Goal: Task Accomplishment & Management: Complete application form

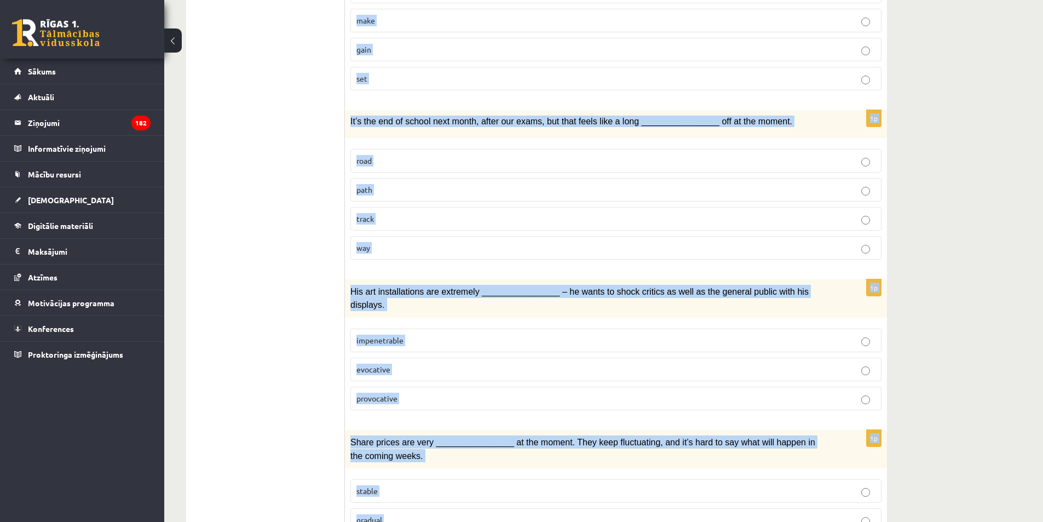
scroll to position [1479, 0]
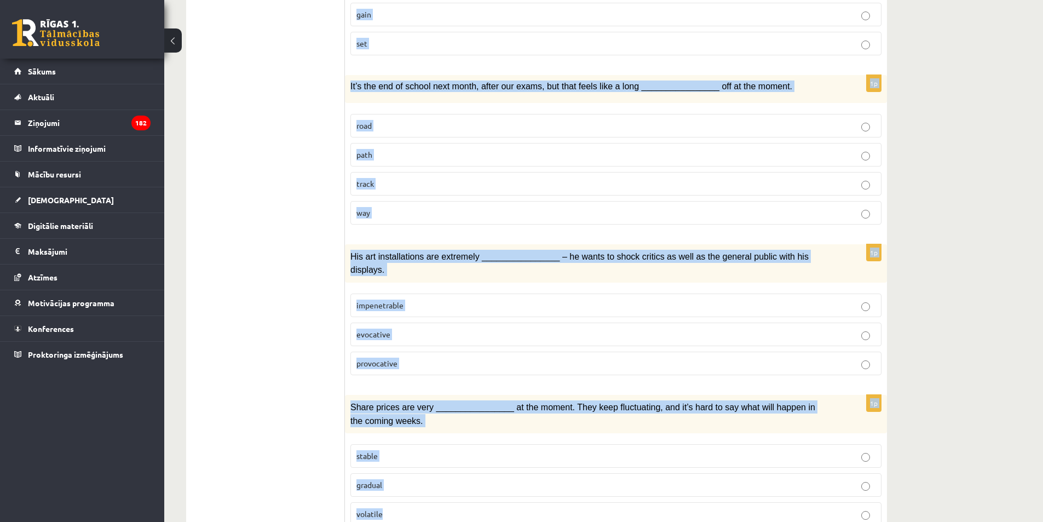
drag, startPoint x: 355, startPoint y: 206, endPoint x: 508, endPoint y: 515, distance: 344.3
copy form "Loremi dol sitamet consect. 7a ________________ el seddo eius tem inc utlabore …"
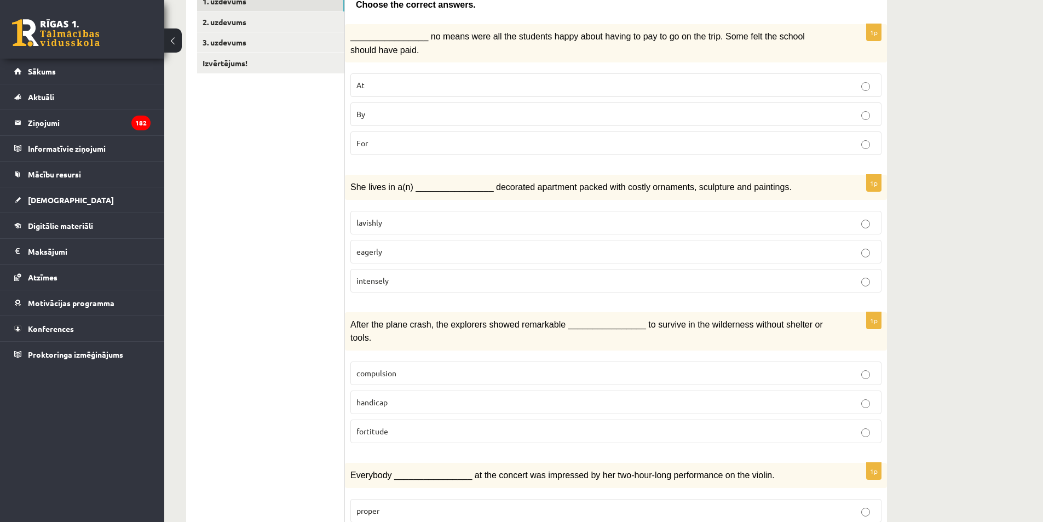
scroll to position [0, 0]
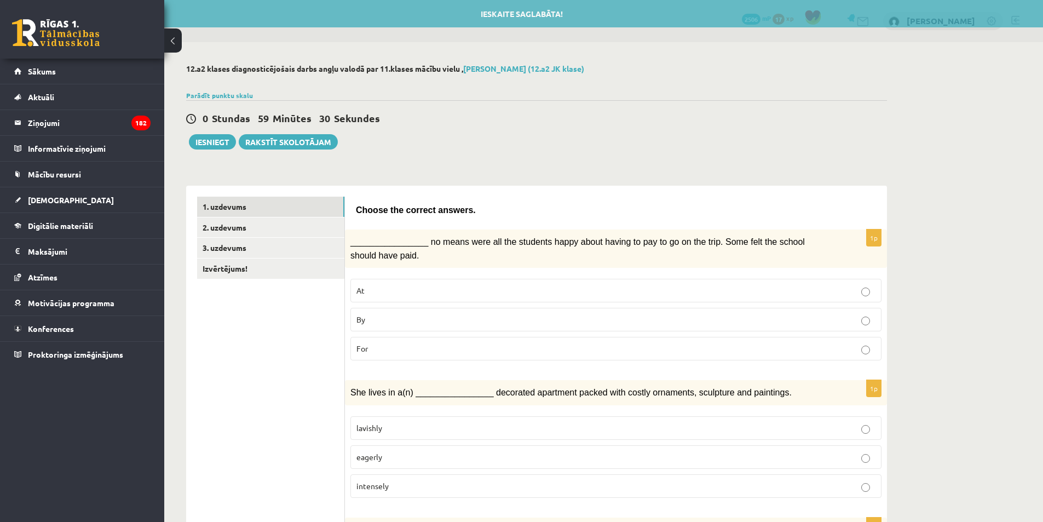
click at [400, 323] on p "By" at bounding box center [615, 319] width 519 height 11
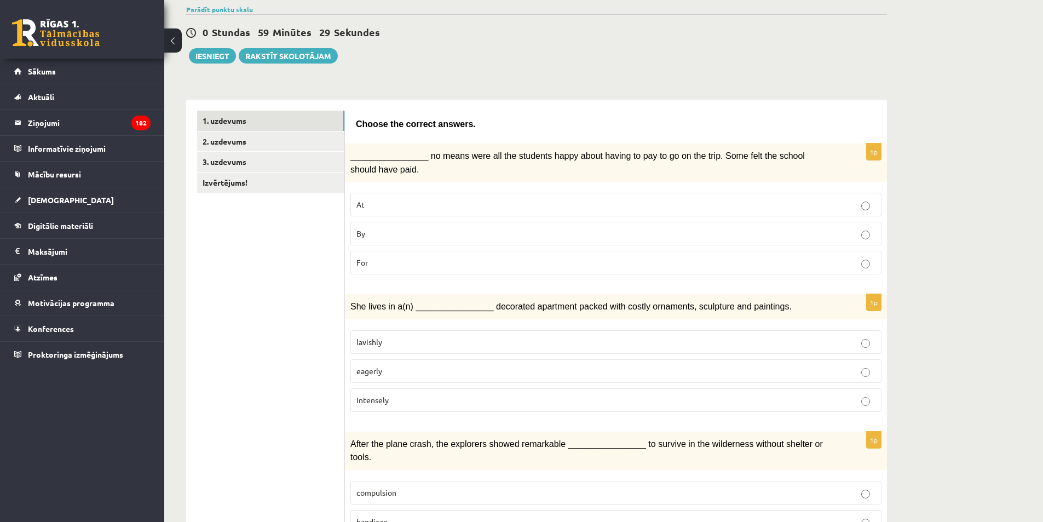
scroll to position [219, 0]
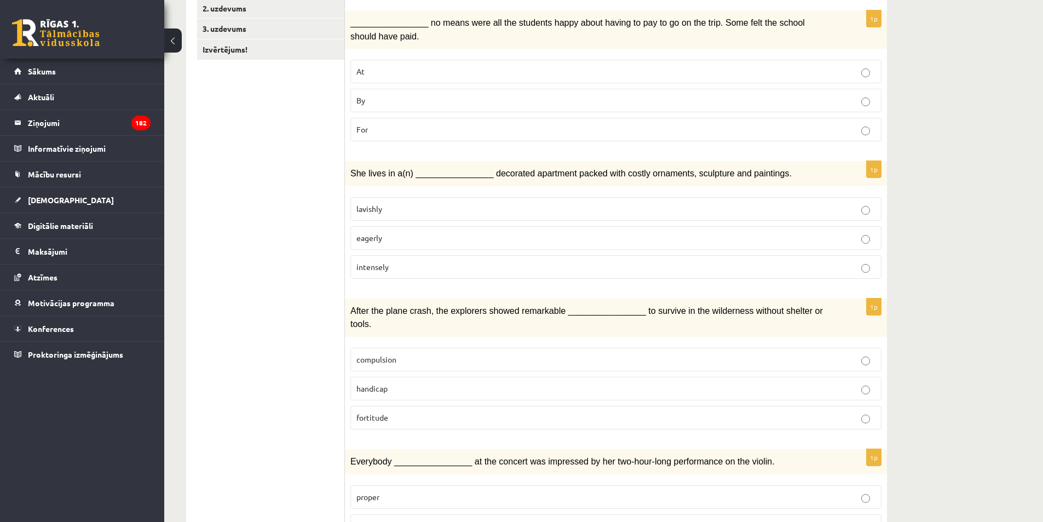
click at [390, 203] on p "lavishly" at bounding box center [615, 208] width 519 height 11
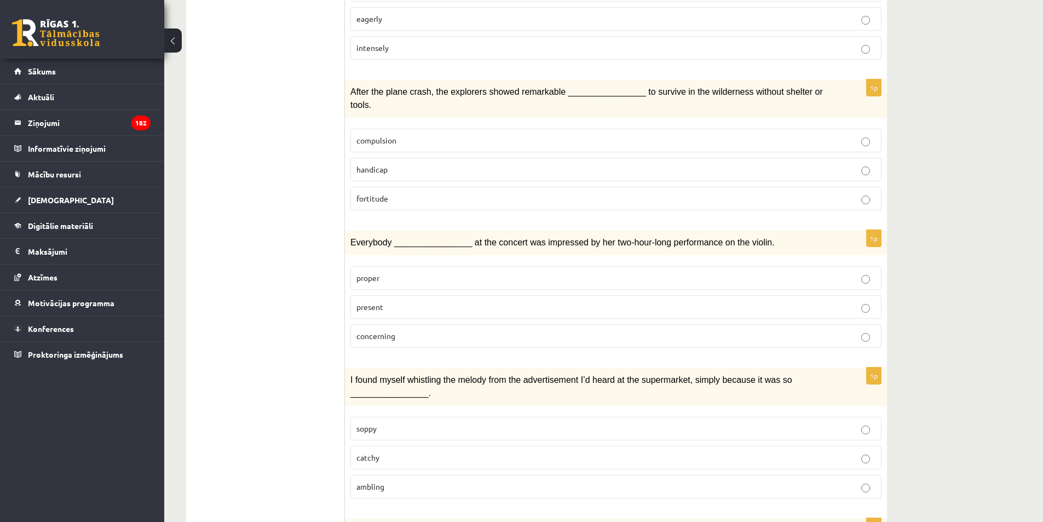
click at [398, 301] on p "present" at bounding box center [615, 306] width 519 height 11
click at [414, 193] on p "fortitude" at bounding box center [615, 198] width 519 height 11
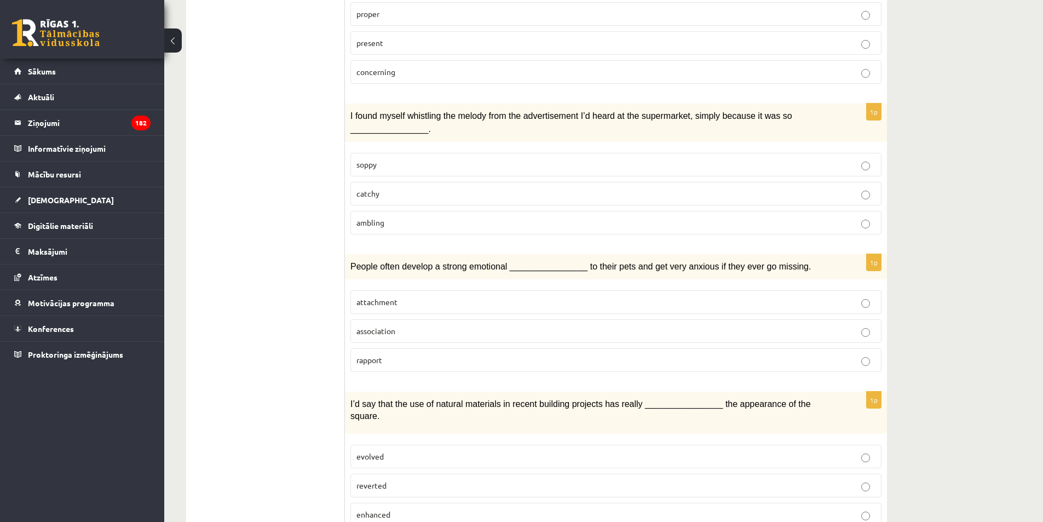
scroll to position [712, 0]
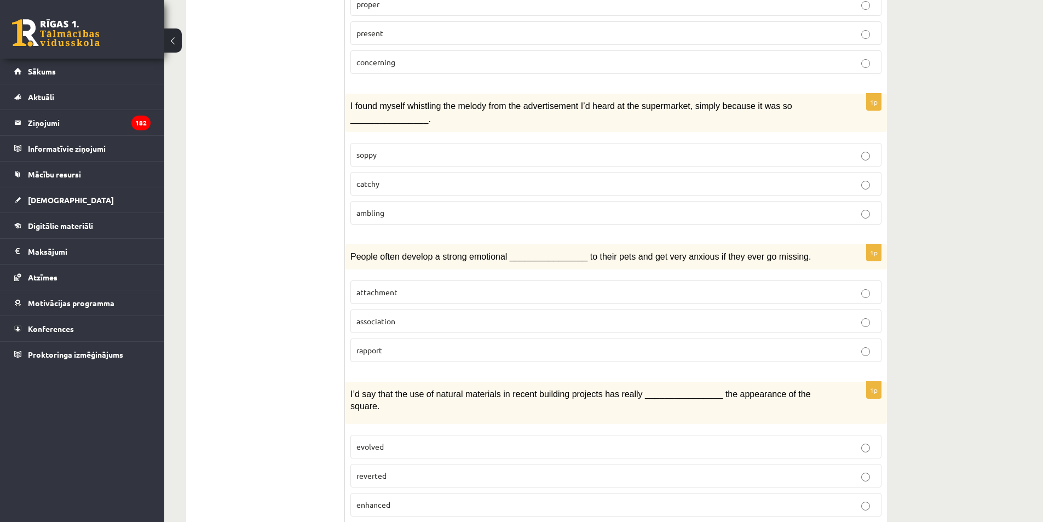
click at [379, 178] on p "catchy" at bounding box center [615, 183] width 519 height 11
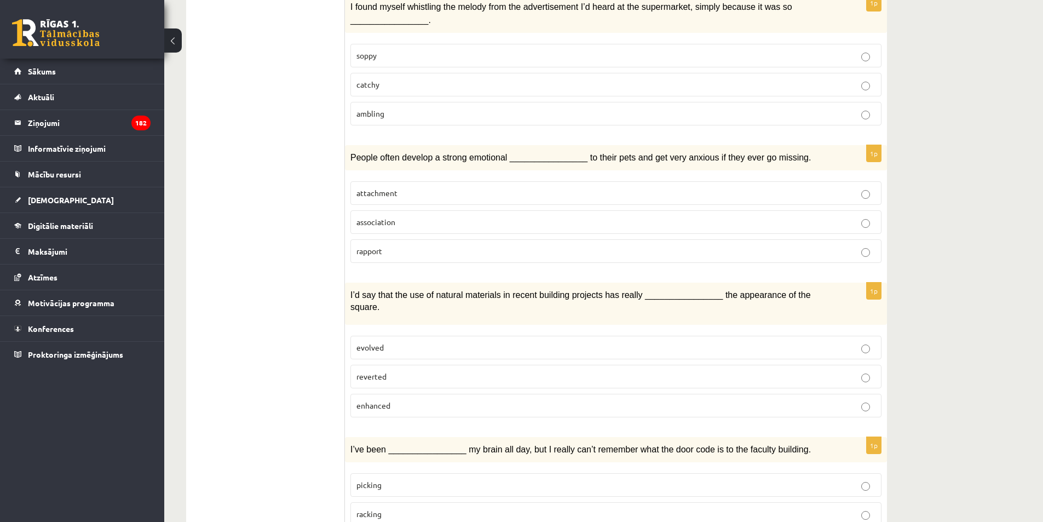
scroll to position [821, 0]
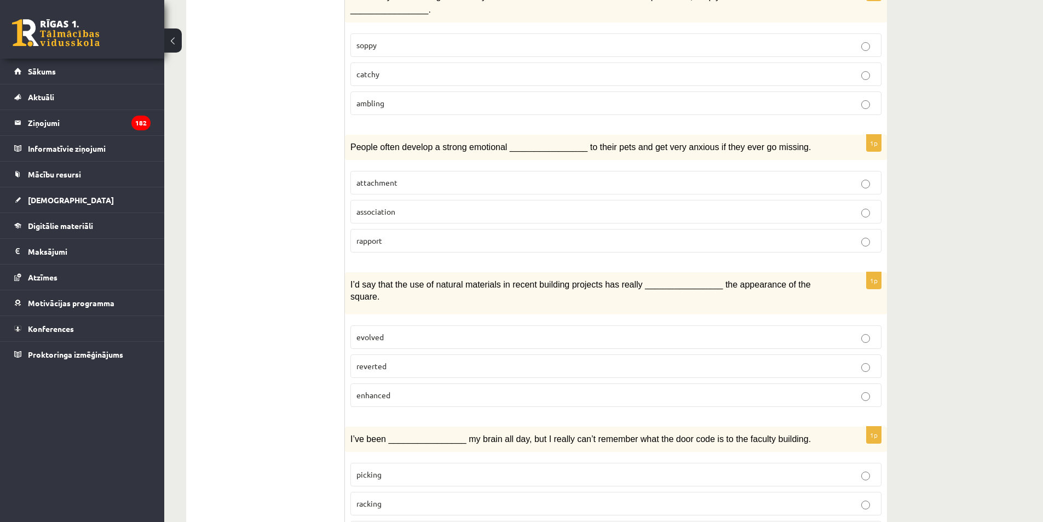
click at [382, 206] on span "association" at bounding box center [375, 211] width 39 height 10
click at [399, 389] on p "enhanced" at bounding box center [615, 394] width 519 height 11
click at [401, 171] on label "attachment" at bounding box center [615, 183] width 531 height 24
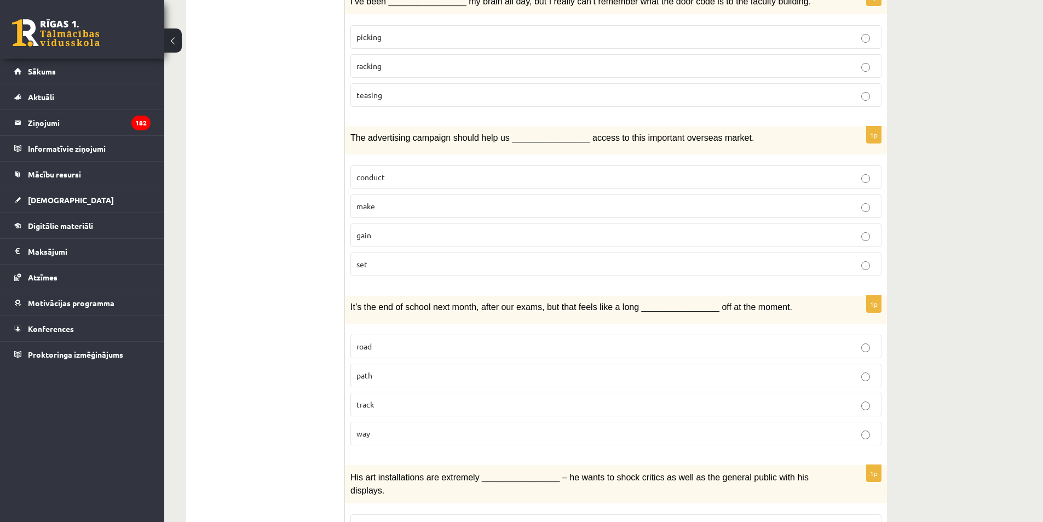
scroll to position [1259, 0]
click at [379, 229] on p "gain" at bounding box center [615, 234] width 519 height 11
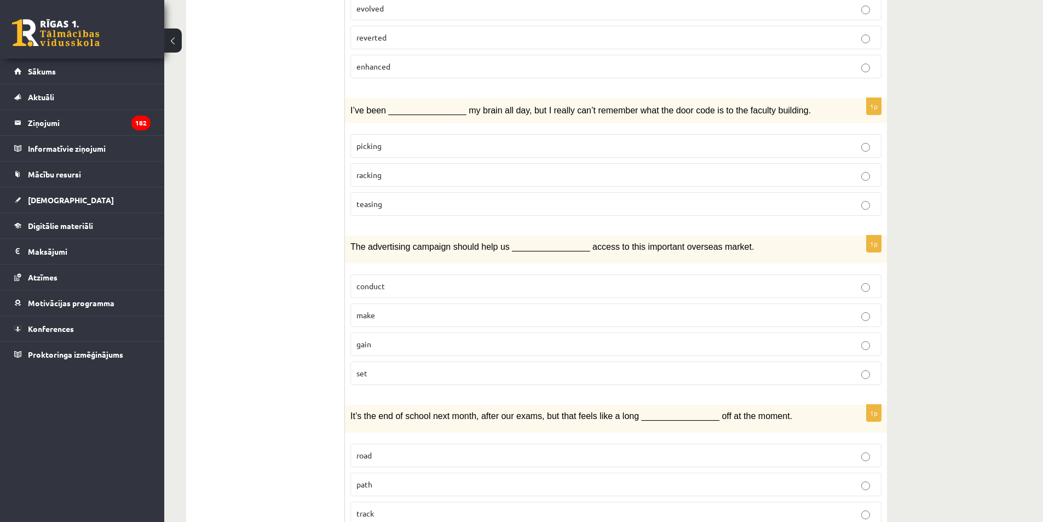
click at [418, 163] on label "racking" at bounding box center [615, 175] width 531 height 24
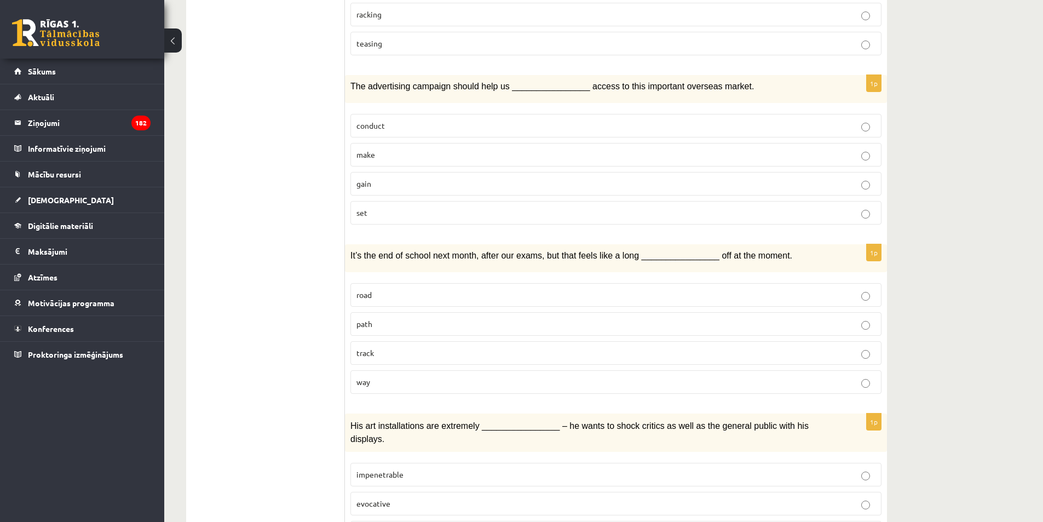
scroll to position [1314, 0]
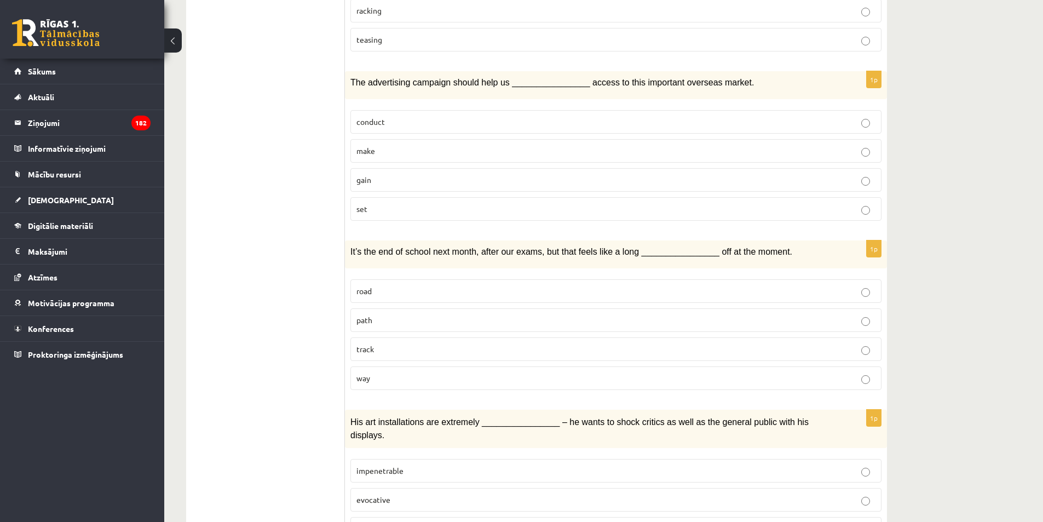
click at [375, 372] on p "way" at bounding box center [615, 377] width 519 height 11
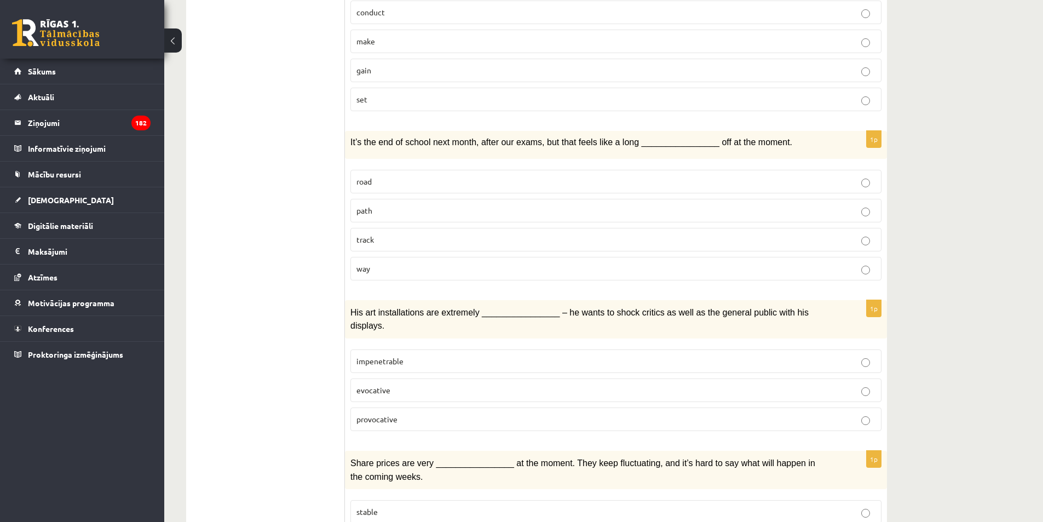
scroll to position [1479, 0]
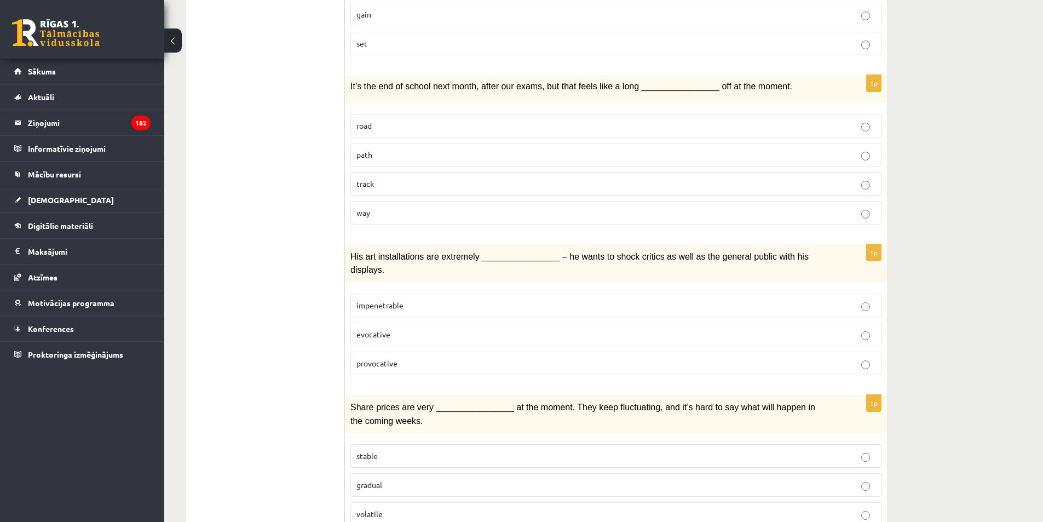
click at [368, 358] on span "provocative" at bounding box center [376, 363] width 41 height 10
click at [389, 502] on label "volatile" at bounding box center [615, 514] width 531 height 24
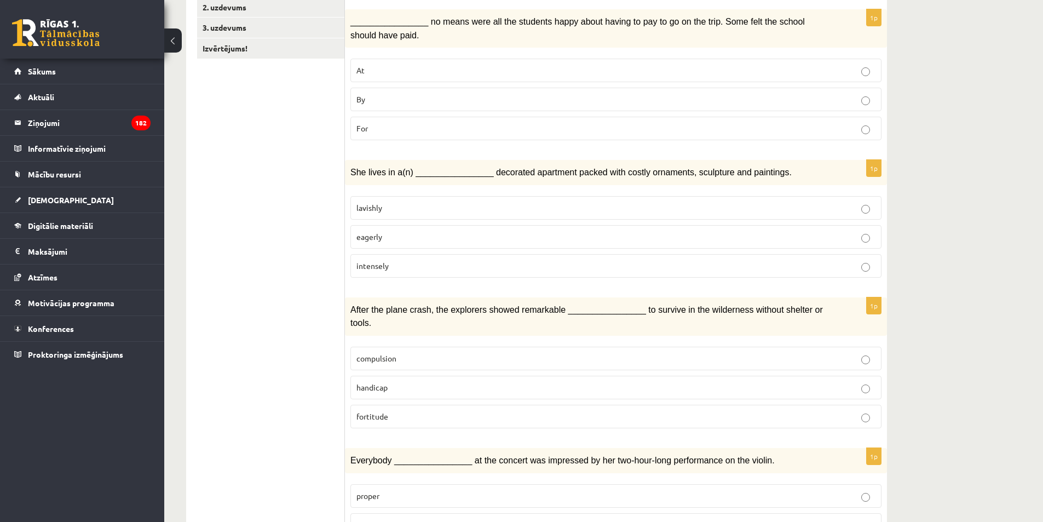
scroll to position [0, 0]
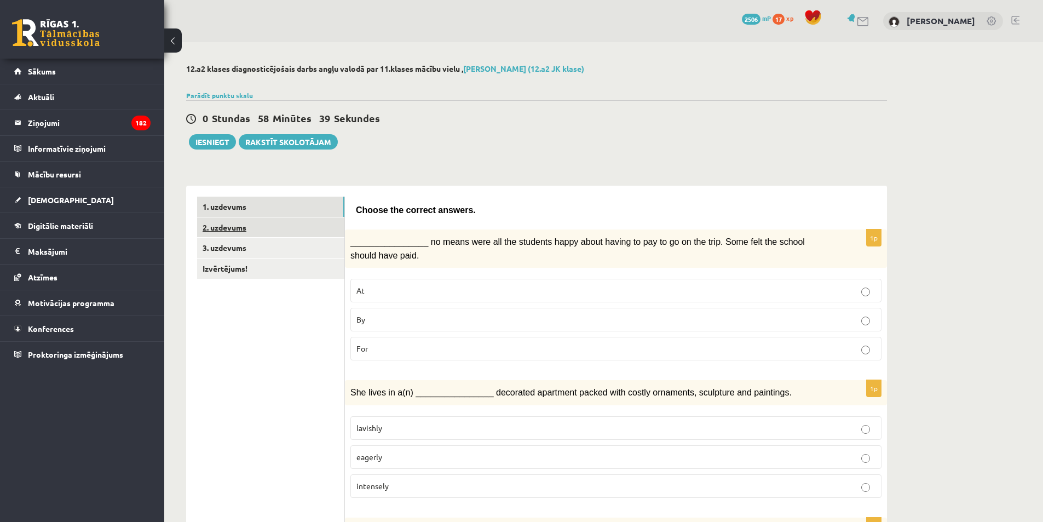
click at [246, 234] on link "2. uzdevums" at bounding box center [270, 227] width 147 height 20
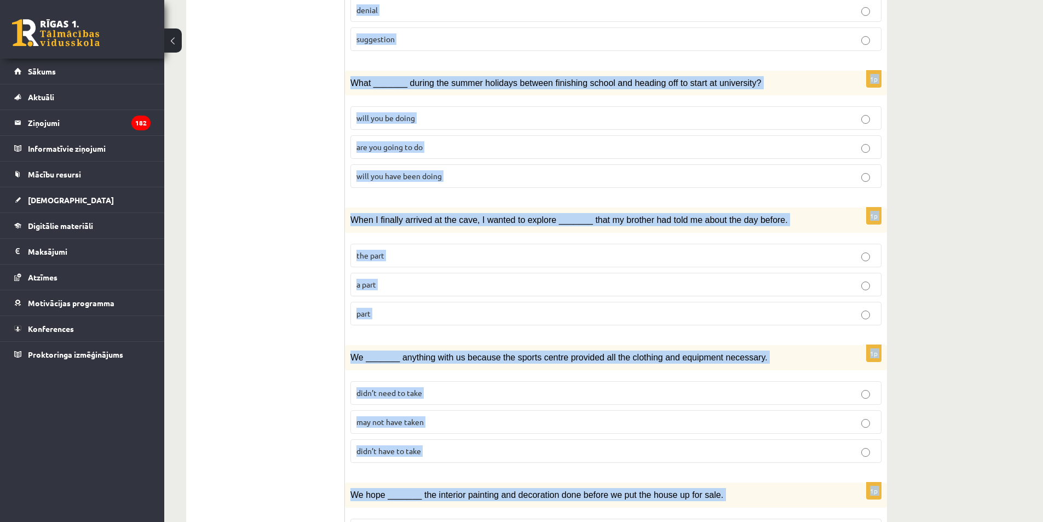
scroll to position [1097, 0]
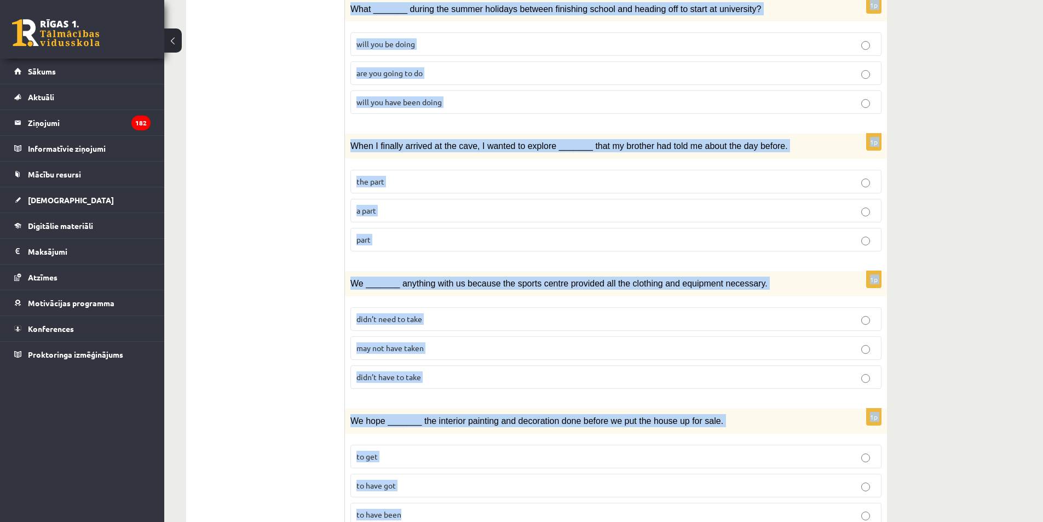
drag, startPoint x: 355, startPoint y: 210, endPoint x: 604, endPoint y: 506, distance: 387.1
copy form "Loremi dol sita cons adipis el sedd ei temporin utl etdolorem. 0a En adm VEN qu…"
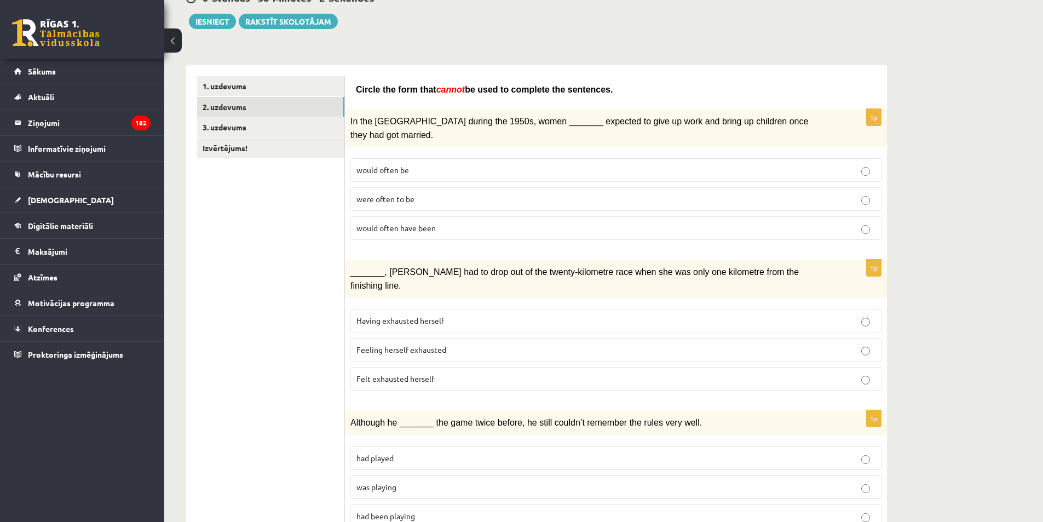
scroll to position [111, 0]
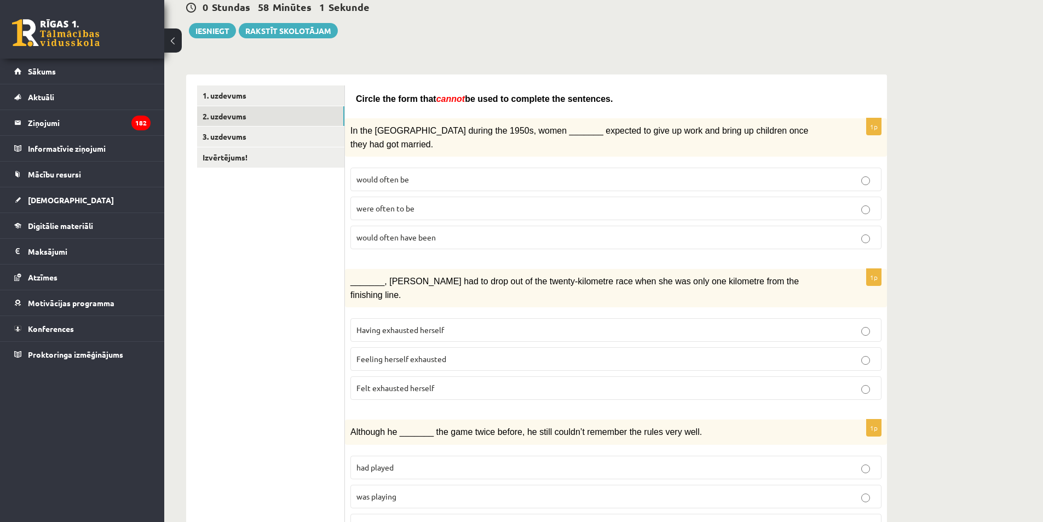
click at [365, 232] on span "would often have been" at bounding box center [395, 237] width 79 height 10
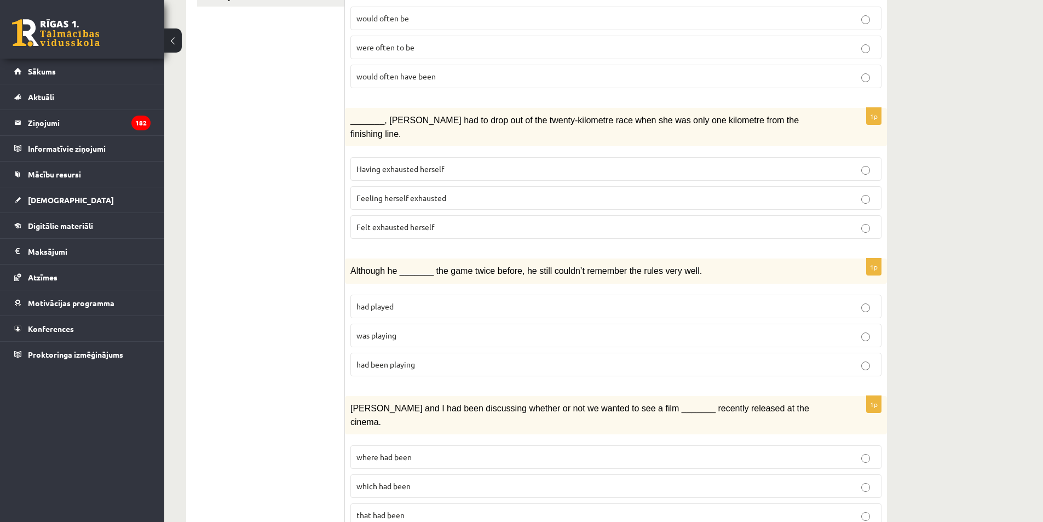
scroll to position [275, 0]
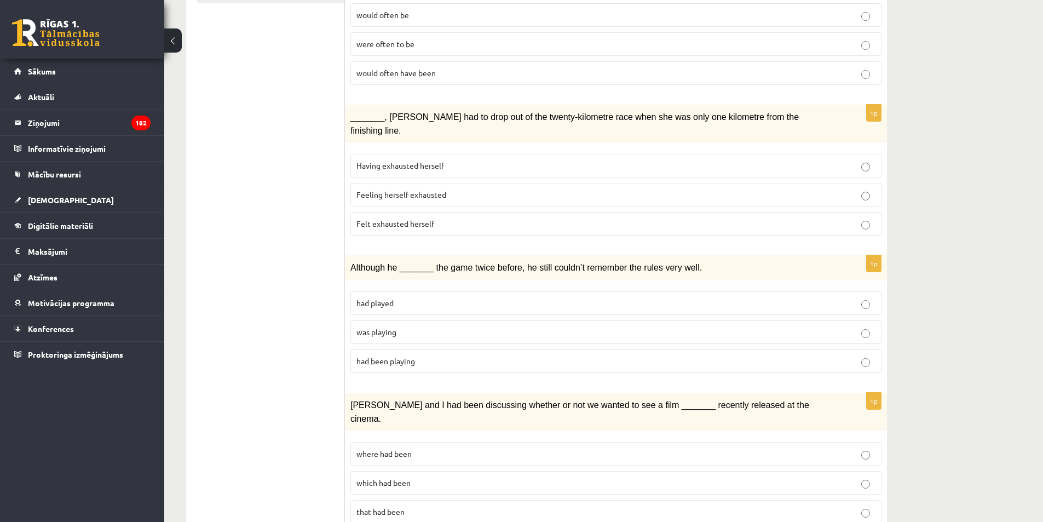
click at [396, 218] on span "Felt exhausted herself" at bounding box center [395, 223] width 78 height 10
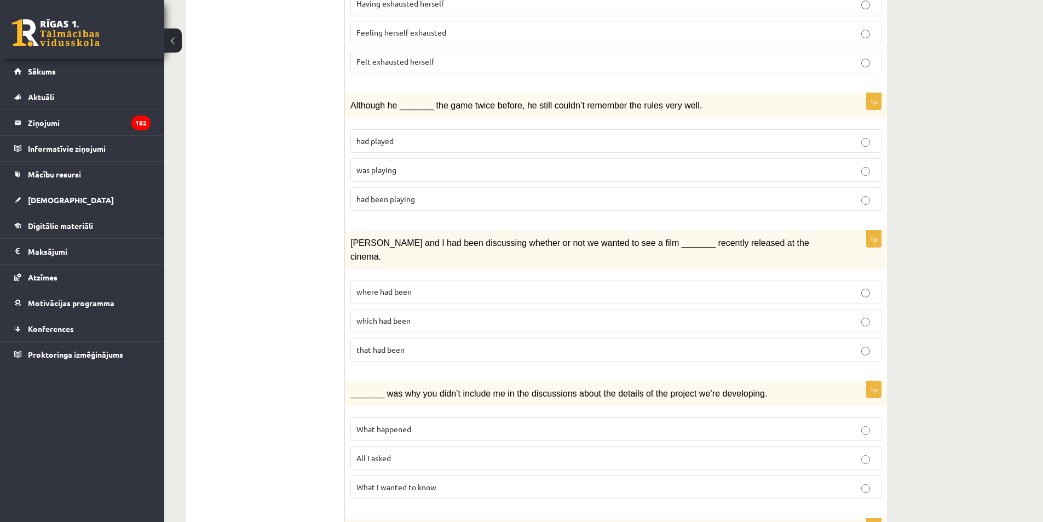
scroll to position [440, 0]
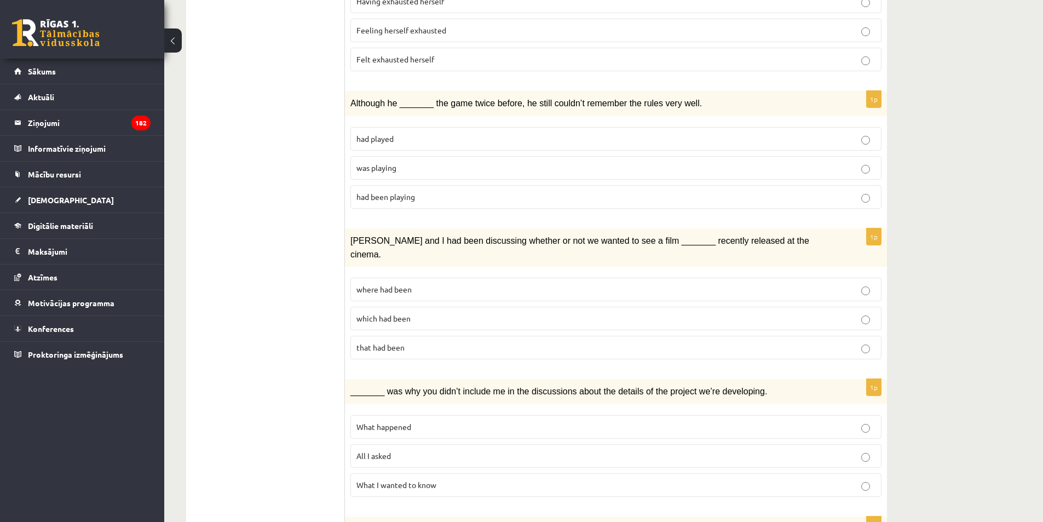
click at [407, 284] on span "where had been" at bounding box center [383, 289] width 55 height 10
click at [406, 162] on p "was playing" at bounding box center [615, 167] width 519 height 11
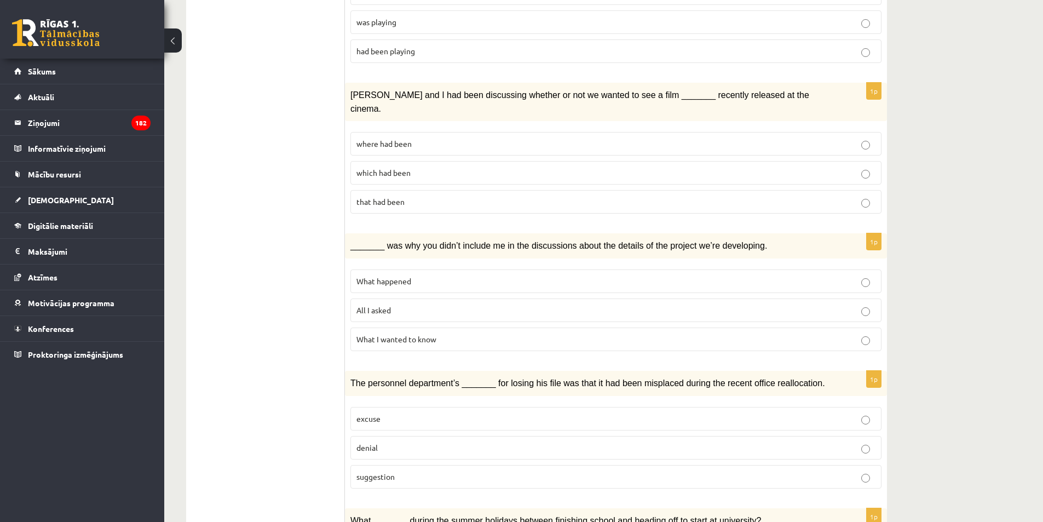
scroll to position [604, 0]
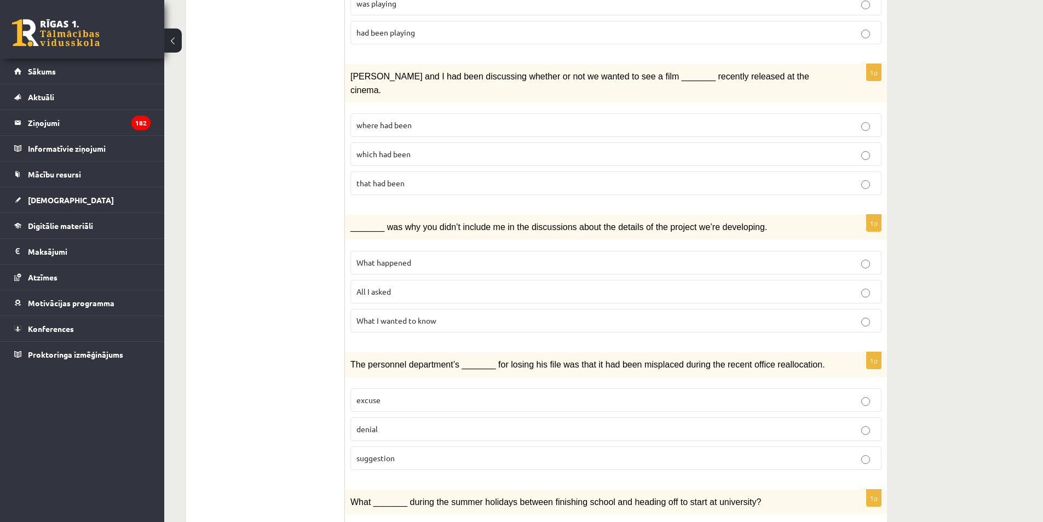
click at [412, 286] on p "All I asked" at bounding box center [615, 291] width 519 height 11
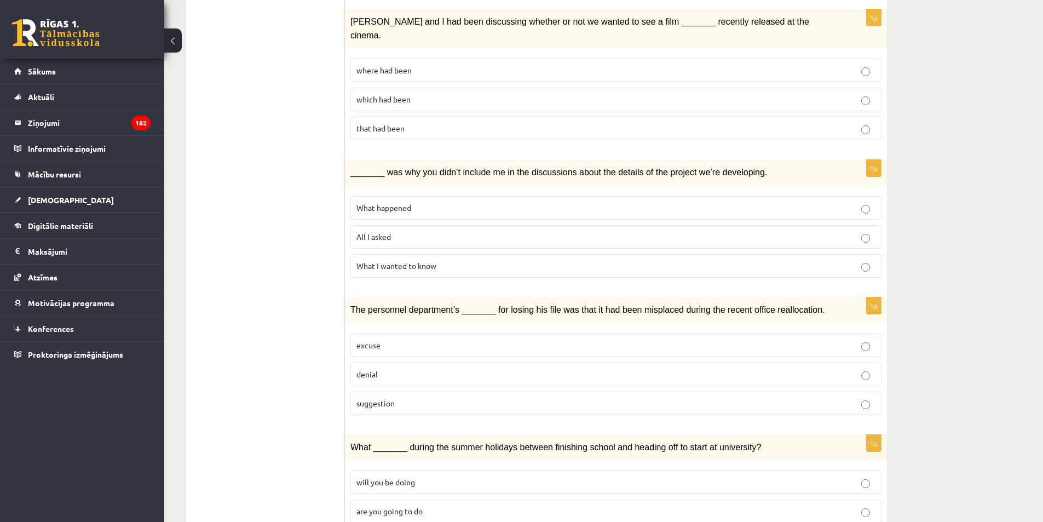
click at [388, 368] on p "denial" at bounding box center [615, 373] width 519 height 11
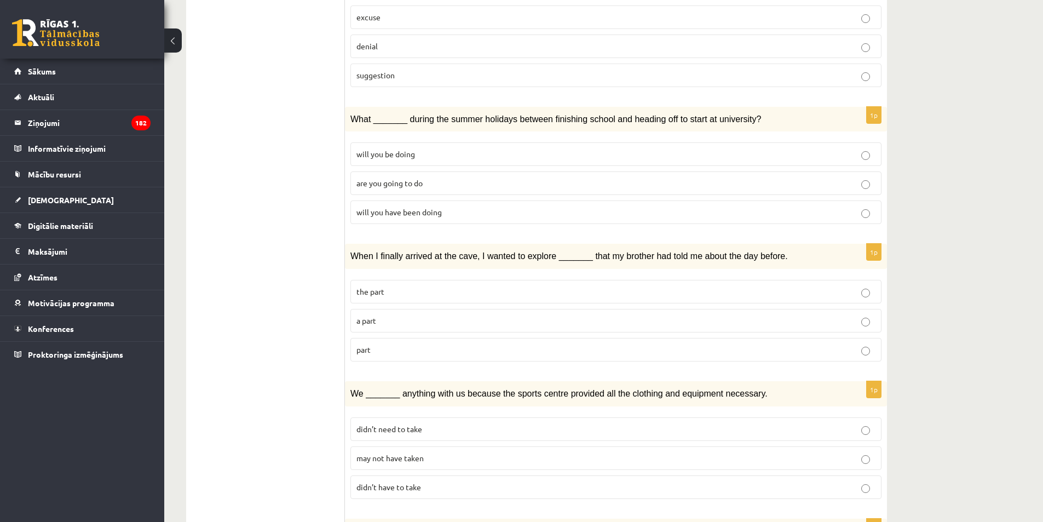
scroll to position [987, 0]
click at [410, 206] on span "will you have been doing" at bounding box center [398, 211] width 85 height 10
click at [393, 343] on p "part" at bounding box center [615, 348] width 519 height 11
click at [419, 446] on label "may not have taken" at bounding box center [615, 458] width 531 height 24
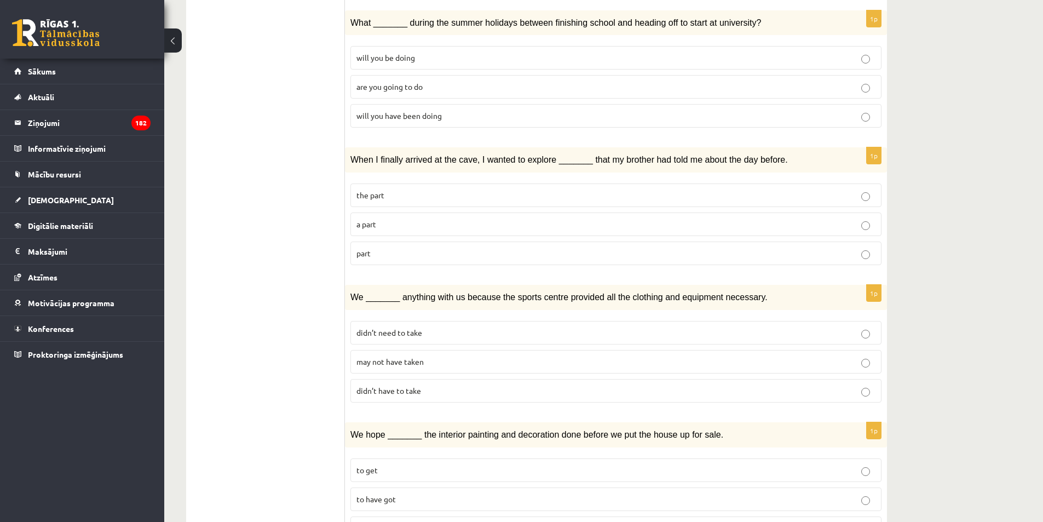
scroll to position [1097, 0]
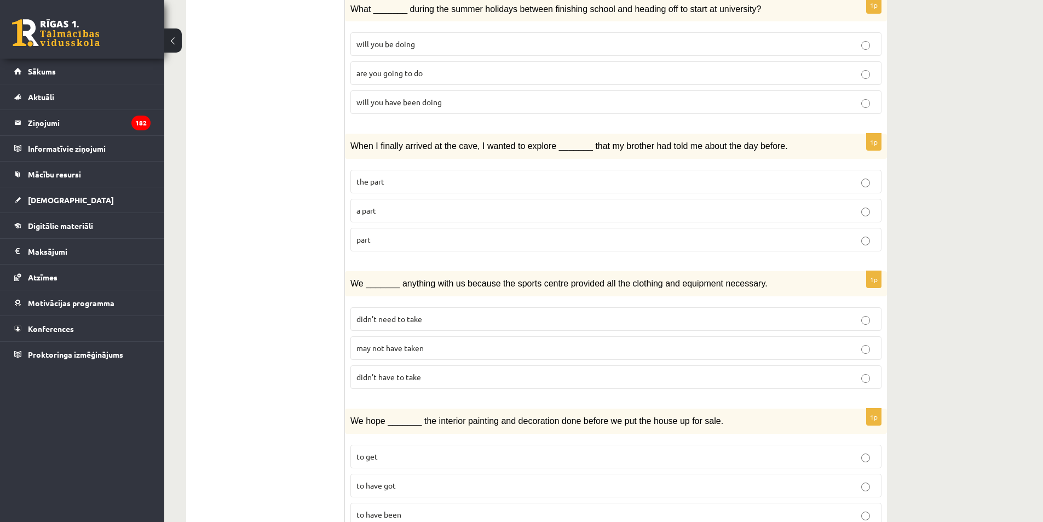
drag, startPoint x: 395, startPoint y: 467, endPoint x: 326, endPoint y: 452, distance: 70.6
click at [395, 509] on span "to have been" at bounding box center [378, 514] width 45 height 10
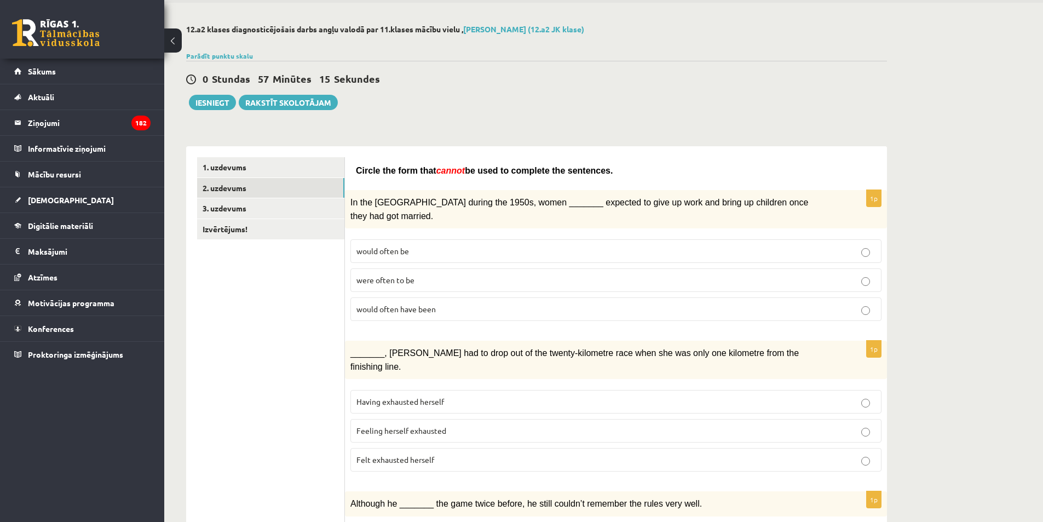
scroll to position [0, 0]
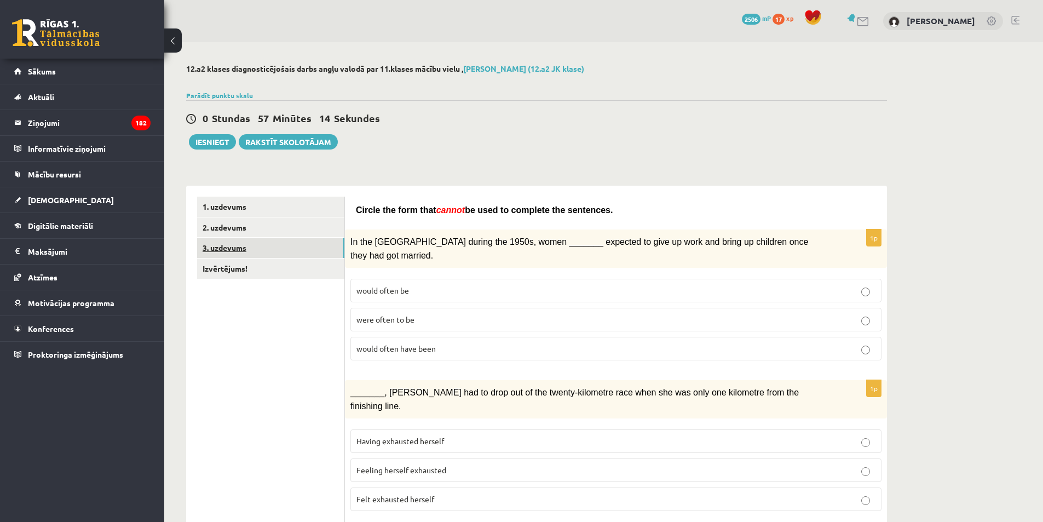
click at [268, 251] on link "3. uzdevums" at bounding box center [270, 248] width 147 height 20
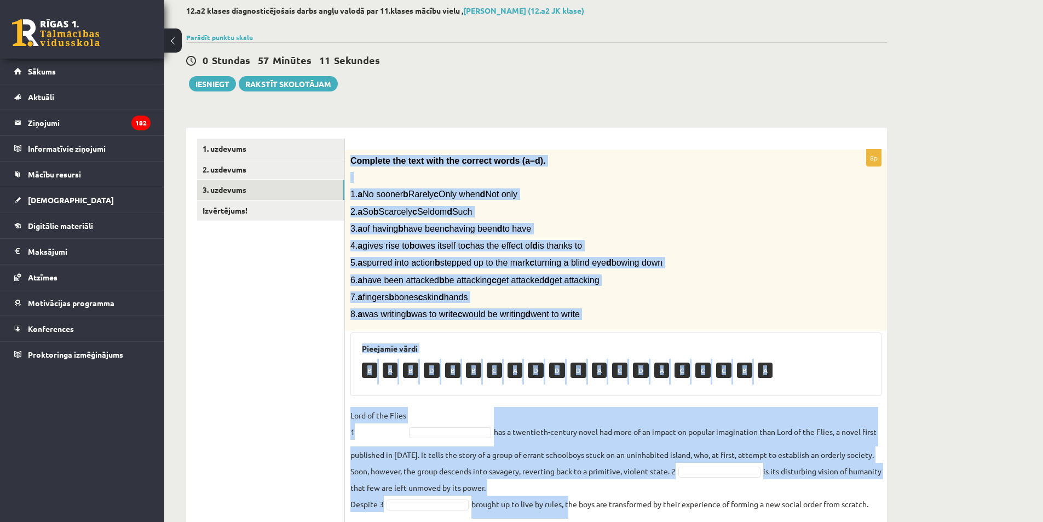
scroll to position [199, 0]
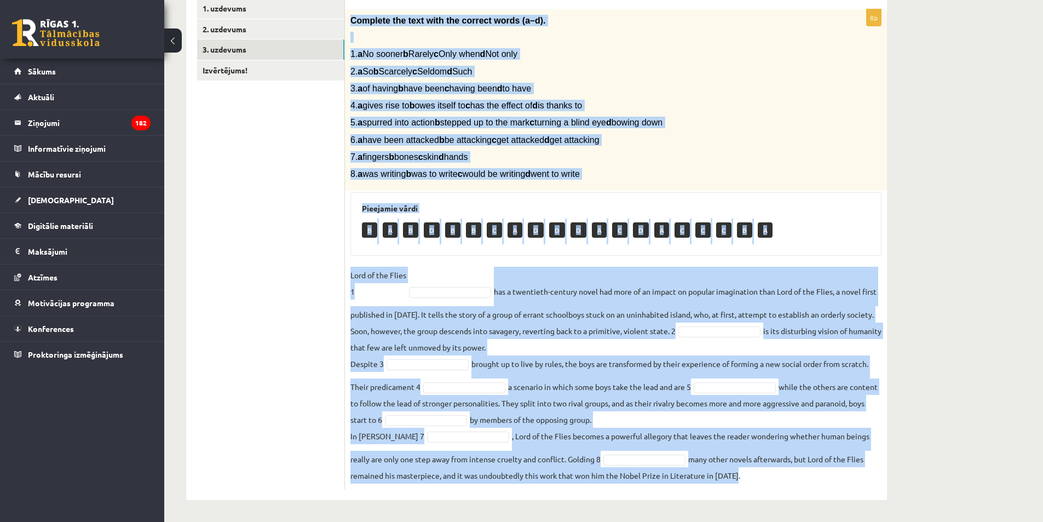
drag, startPoint x: 348, startPoint y: 216, endPoint x: 759, endPoint y: 511, distance: 505.8
click at [802, 324] on html "0 Dāvanas 2506 mP 17 xp [PERSON_NAME] Sākums Aktuāli Kā mācīties eSKOLĀ Kontakt…" at bounding box center [521, 63] width 1043 height 522
copy div "Loremips dol sita cons adi elitsed doeiu (t–i). 0. u La etdolo m Aliqua e Admi …"
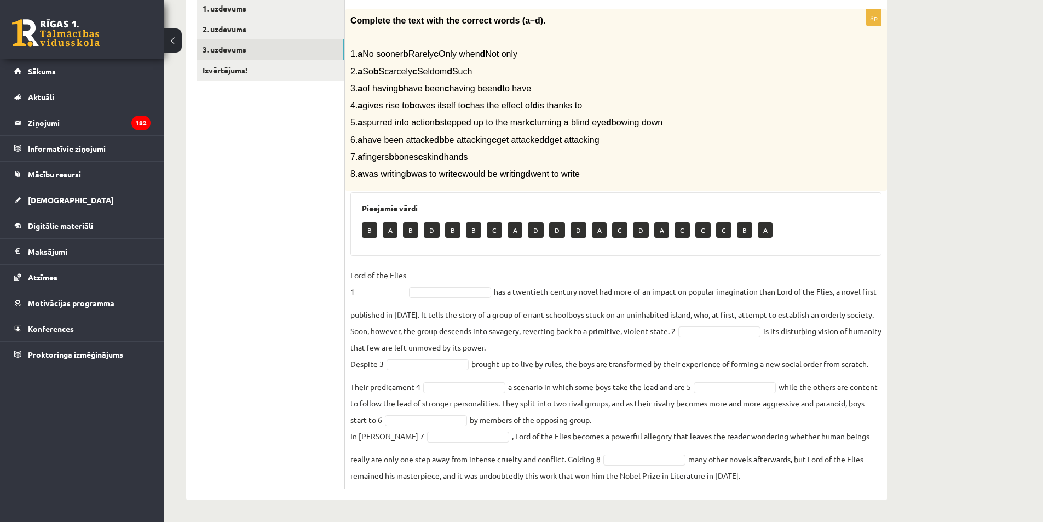
click at [284, 233] on ul "1. uzdevums 2. uzdevums 3. uzdevums Izvērtējums!" at bounding box center [271, 243] width 148 height 491
click at [395, 290] on p "Lord of the Flies 1" at bounding box center [378, 283] width 56 height 33
click at [407, 291] on span at bounding box center [450, 291] width 88 height 10
click at [445, 358] on fieldset "Lord of the Flies 1 B * has a twentieth-century novel had more of an impact on …" at bounding box center [615, 375] width 531 height 217
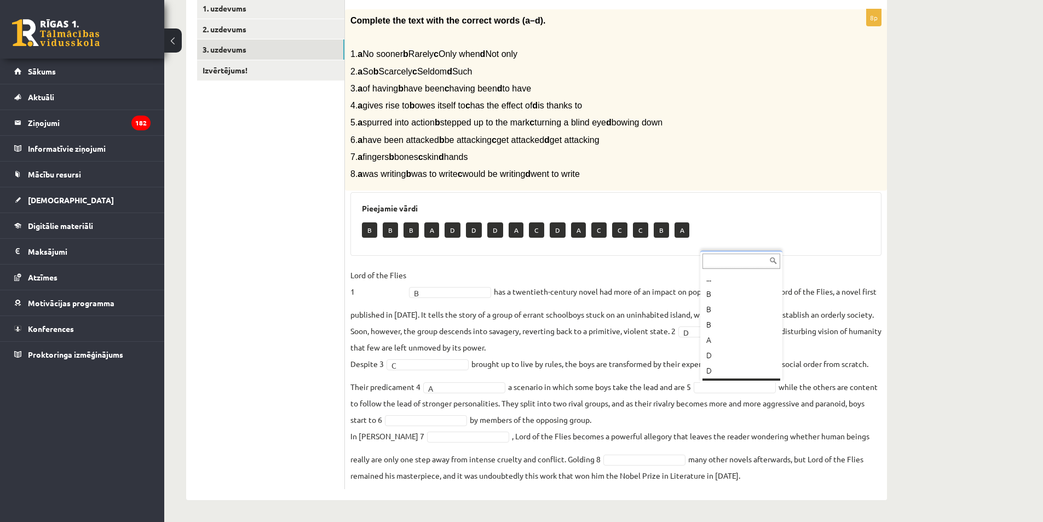
scroll to position [13, 0]
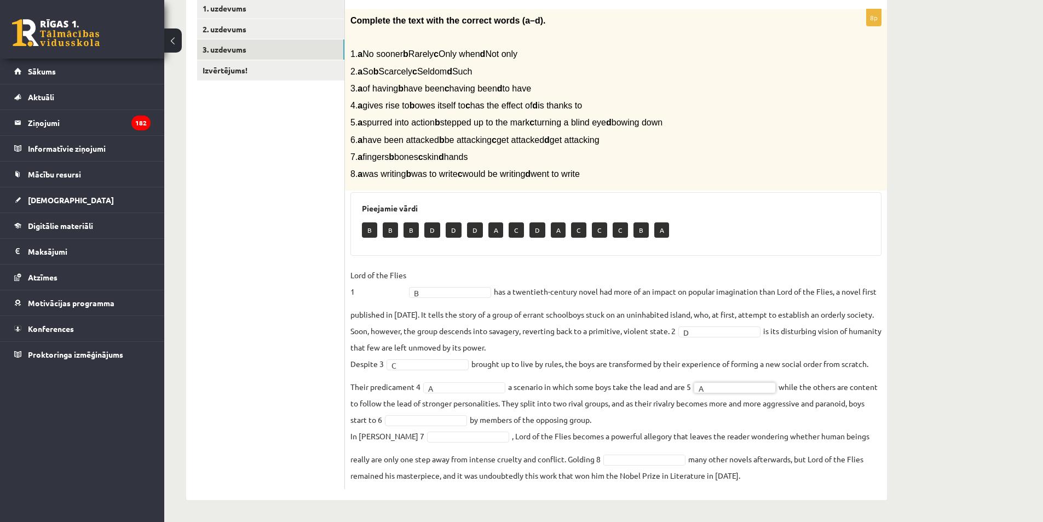
click at [472, 413] on fieldset "Lord of the Flies 1 B * has a twentieth-century novel had more of an impact on …" at bounding box center [615, 375] width 531 height 217
drag, startPoint x: 474, startPoint y: 418, endPoint x: 468, endPoint y: 407, distance: 12.0
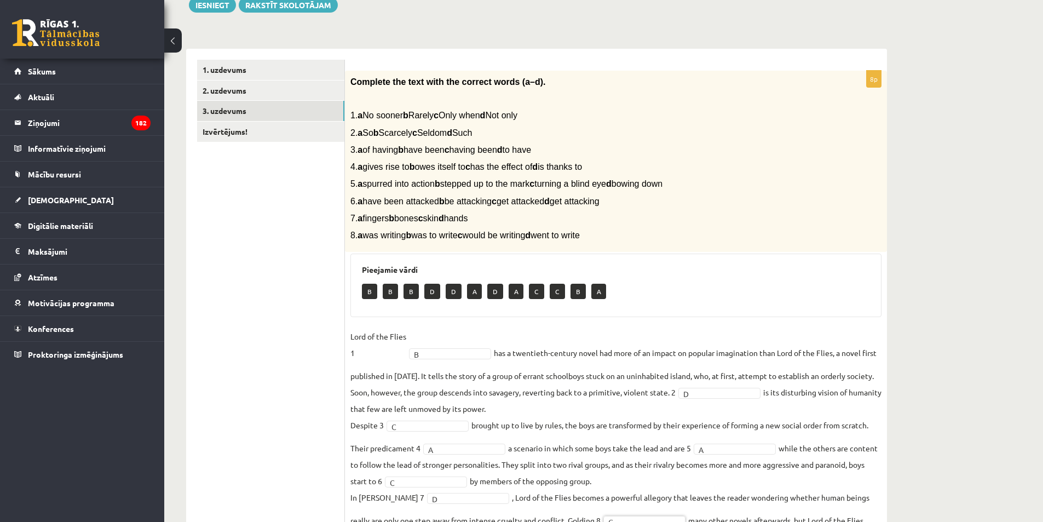
scroll to position [34, 0]
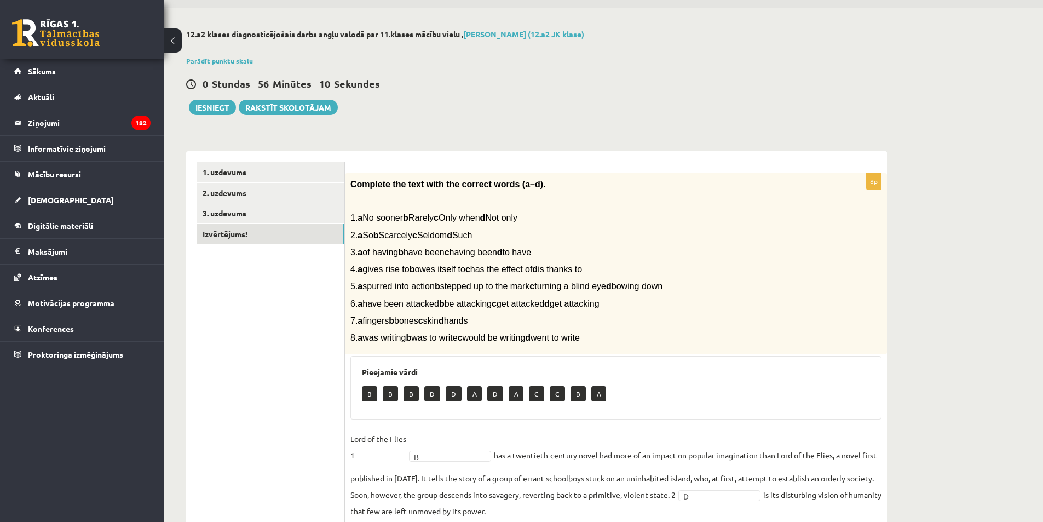
click at [264, 230] on link "Izvērtējums!" at bounding box center [270, 234] width 147 height 20
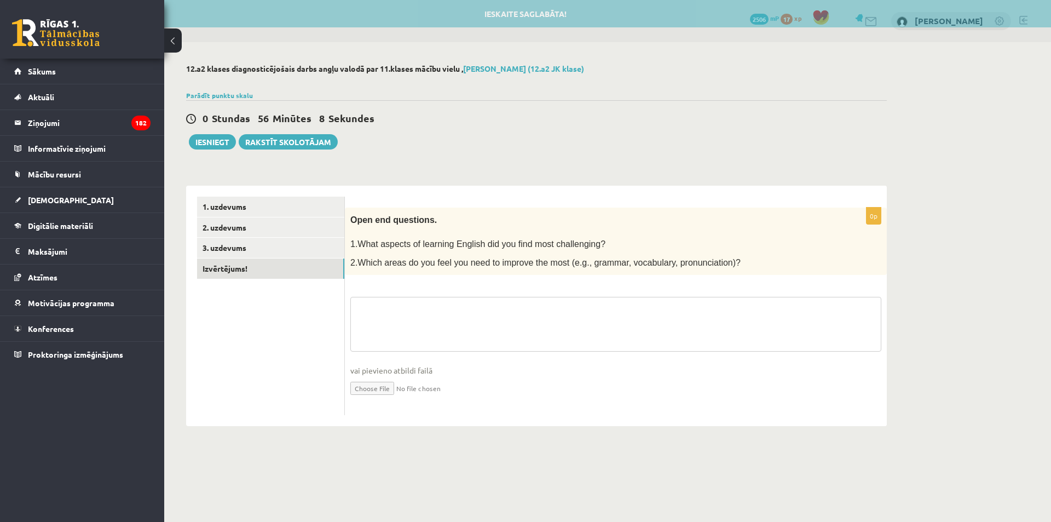
click at [401, 299] on textarea at bounding box center [615, 324] width 531 height 55
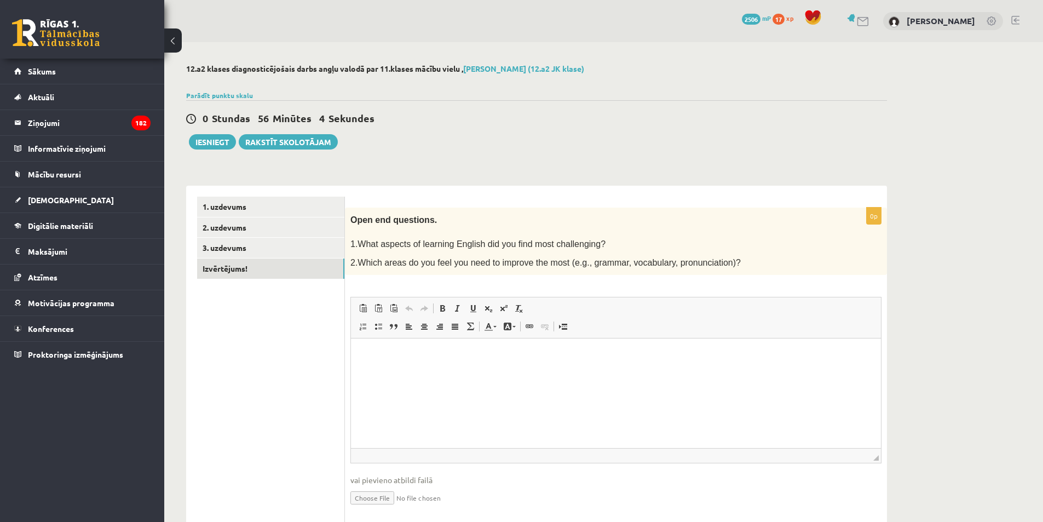
click at [487, 352] on p "Bagātinātā teksta redaktors, wiswyg-editor-user-answer-47024786398360" at bounding box center [616, 354] width 508 height 11
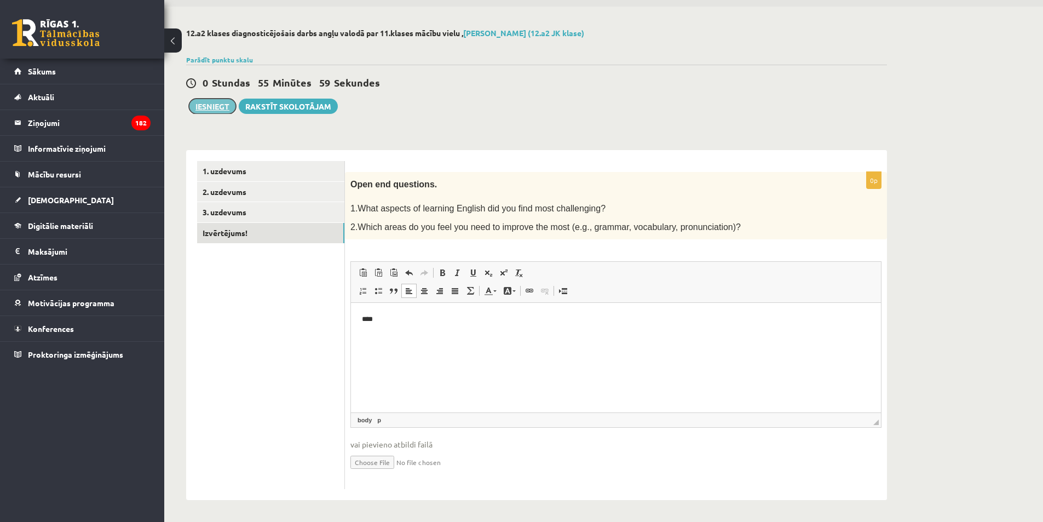
click at [226, 103] on button "Iesniegt" at bounding box center [212, 106] width 47 height 15
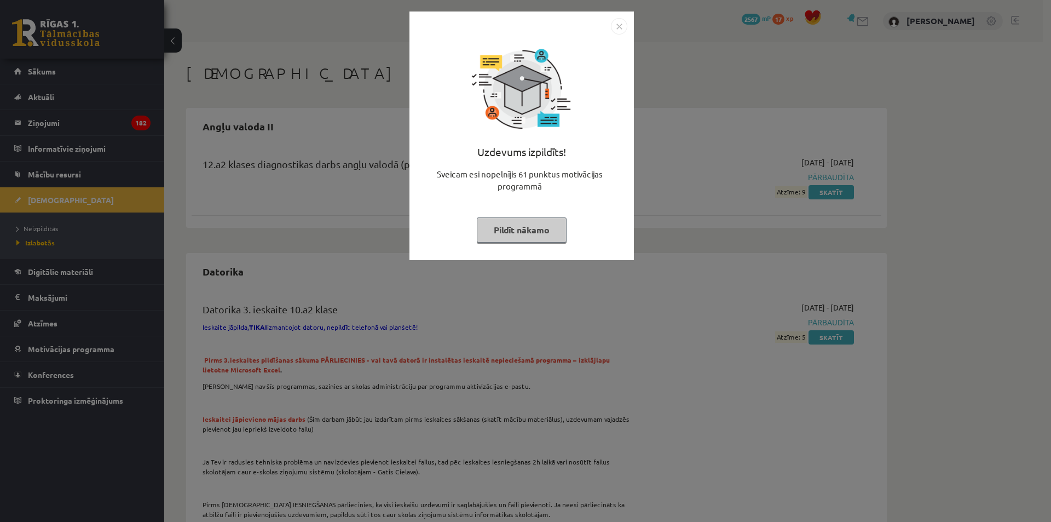
click at [496, 235] on button "Pildīt nākamo" at bounding box center [522, 229] width 90 height 25
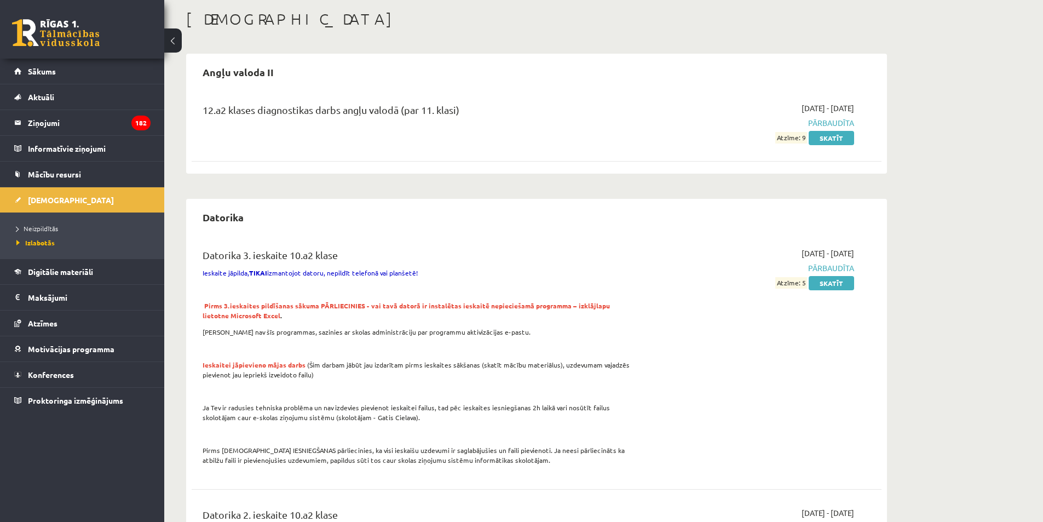
scroll to position [55, 0]
click at [42, 228] on span "Neizpildītās" at bounding box center [37, 228] width 42 height 9
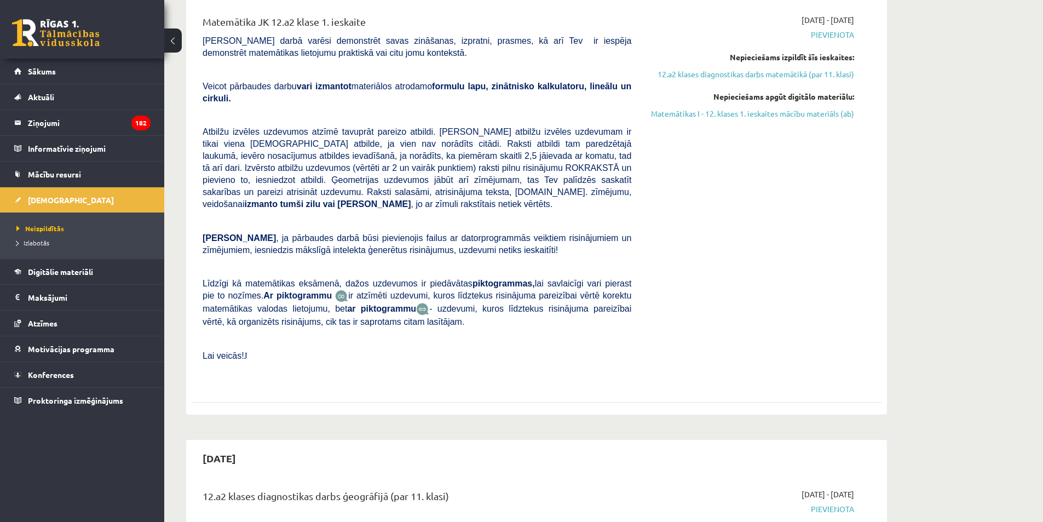
scroll to position [493, 0]
